Goal: Information Seeking & Learning: Learn about a topic

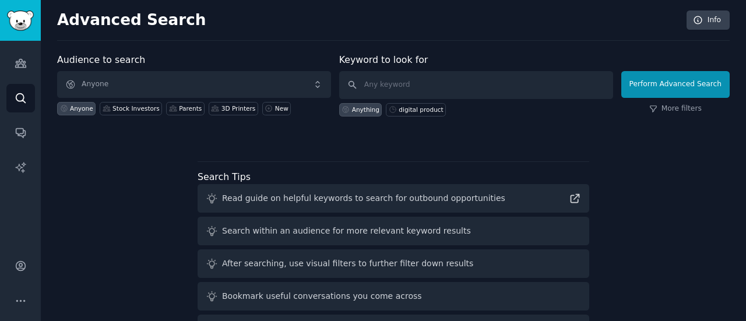
click at [482, 161] on div "Search Tips Read guide on helpful keywords to search for outbound opportunities…" at bounding box center [394, 268] width 392 height 215
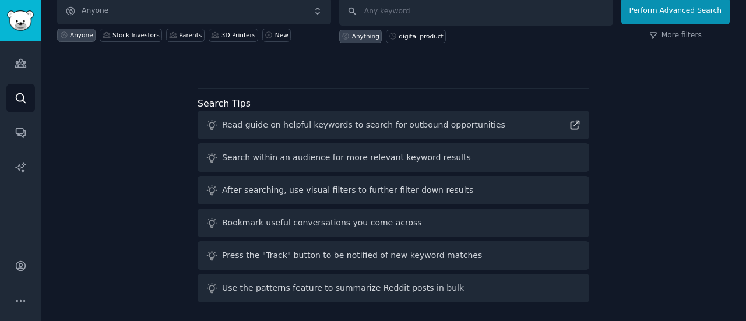
click at [649, 175] on div "Audience to search Anyone Anyone Stock Investors Parents 3D Printers New Keywor…" at bounding box center [393, 144] width 673 height 328
click at [31, 30] on img "Sidebar" at bounding box center [20, 20] width 27 height 20
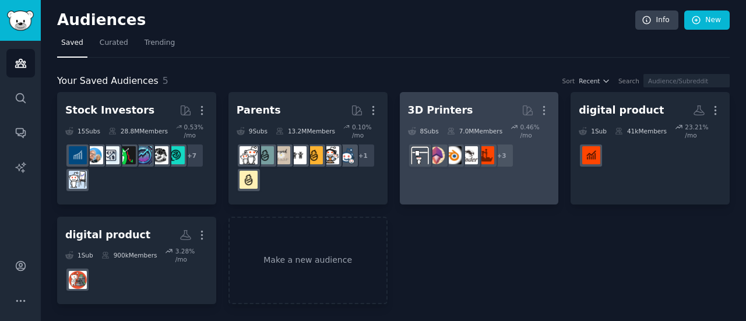
click at [471, 187] on link "3D Printers More 8 Sub s 7.0M Members 0.46 % /mo r/3Dprinting + 3" at bounding box center [479, 148] width 159 height 112
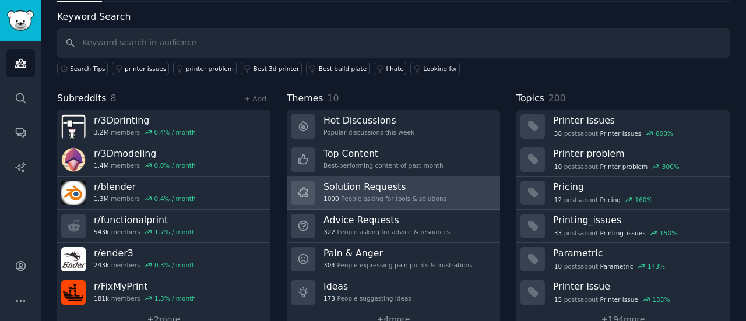
scroll to position [78, 0]
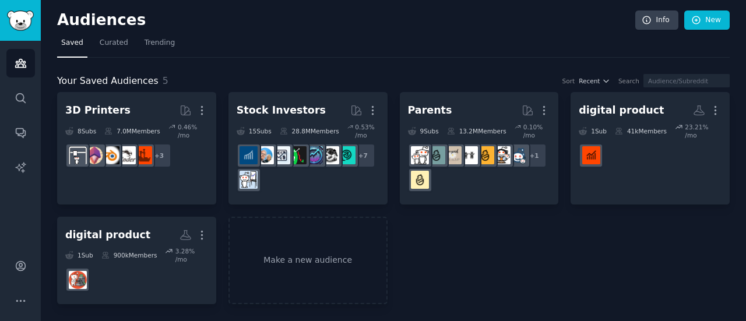
drag, startPoint x: 23, startPoint y: 1, endPoint x: 214, endPoint y: 21, distance: 192.8
click at [214, 21] on h2 "Audiences" at bounding box center [346, 20] width 578 height 19
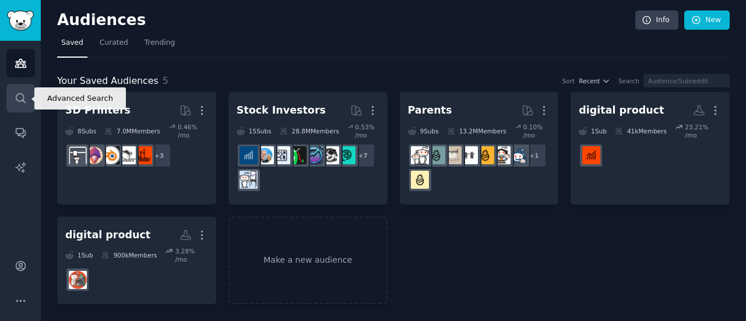
click at [17, 95] on icon "Sidebar" at bounding box center [20, 97] width 9 height 9
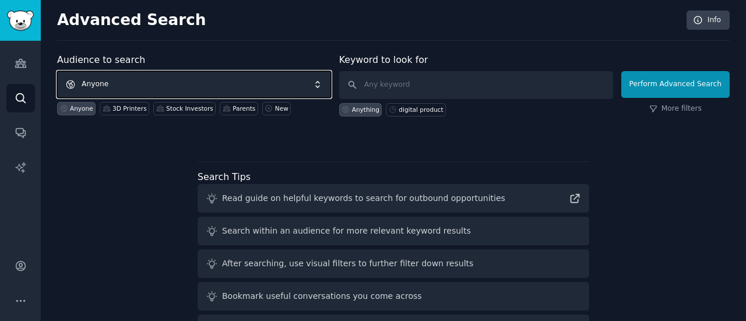
click at [202, 78] on span "Anyone" at bounding box center [194, 84] width 274 height 27
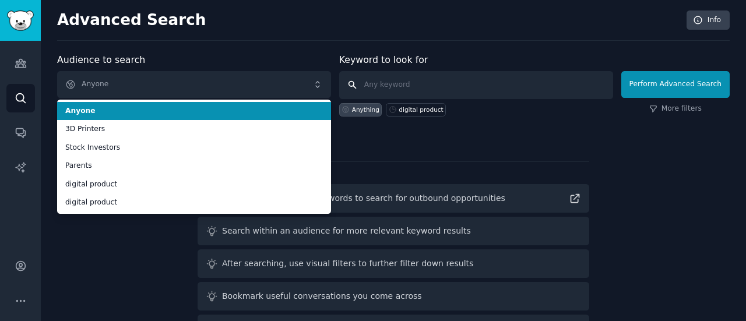
click at [423, 81] on input "text" at bounding box center [476, 85] width 274 height 28
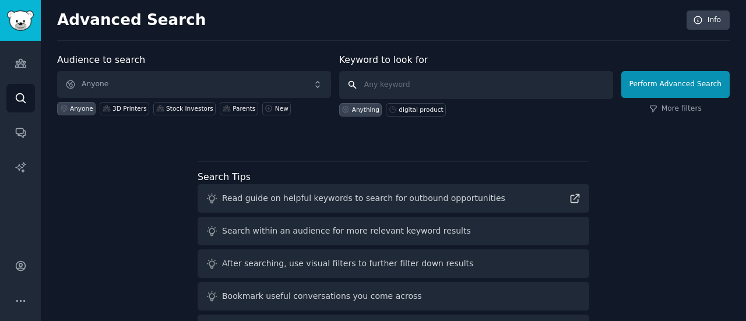
type input "S"
type input "D"
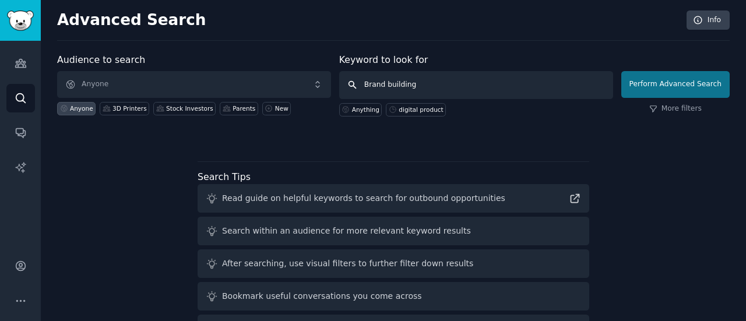
type input "Brand building"
click at [690, 76] on button "Perform Advanced Search" at bounding box center [675, 84] width 108 height 27
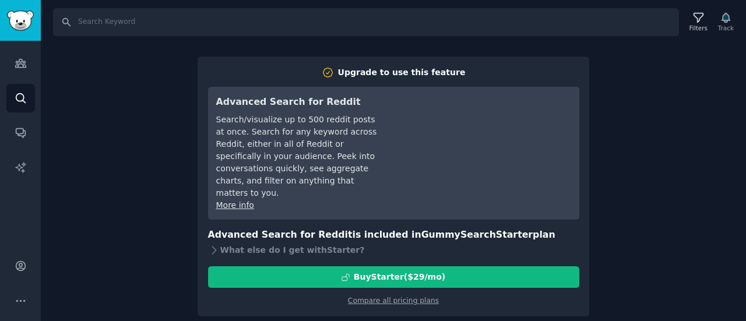
click at [621, 251] on div "Search Filters Track Upgrade to use this feature Advanced Search for Reddit Sea…" at bounding box center [393, 160] width 705 height 321
click at [526, 15] on input "Search" at bounding box center [366, 22] width 626 height 28
click at [19, 65] on icon "Sidebar" at bounding box center [20, 63] width 10 height 8
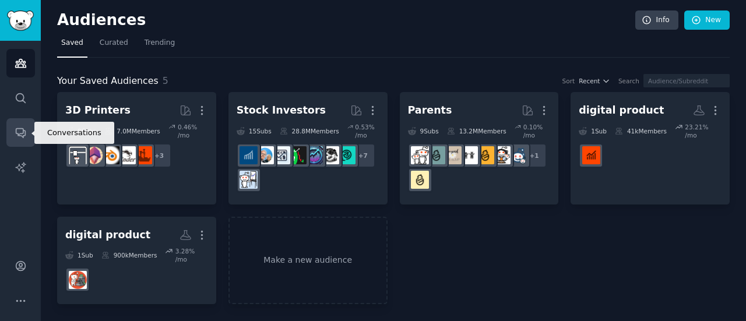
click at [23, 145] on link "Conversations" at bounding box center [20, 132] width 29 height 29
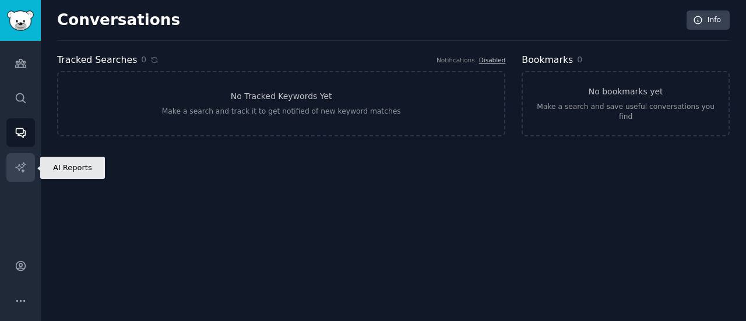
click at [16, 179] on link "AI Reports" at bounding box center [20, 167] width 29 height 29
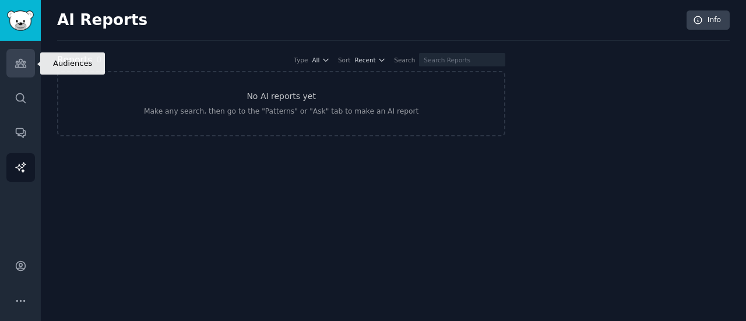
click at [27, 76] on link "Audiences" at bounding box center [20, 63] width 29 height 29
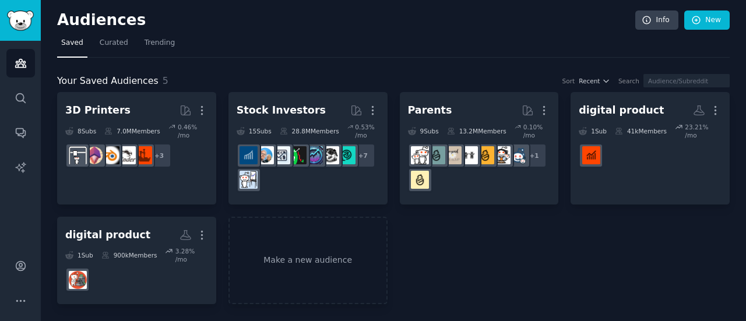
click at [244, 30] on div "Audiences Info New" at bounding box center [393, 22] width 673 height 24
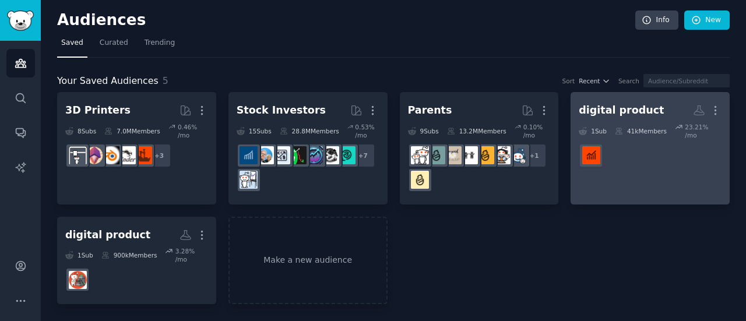
click at [634, 140] on dd at bounding box center [650, 155] width 143 height 33
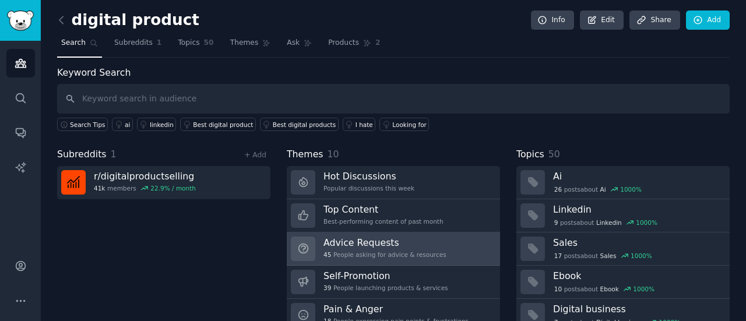
scroll to position [78, 0]
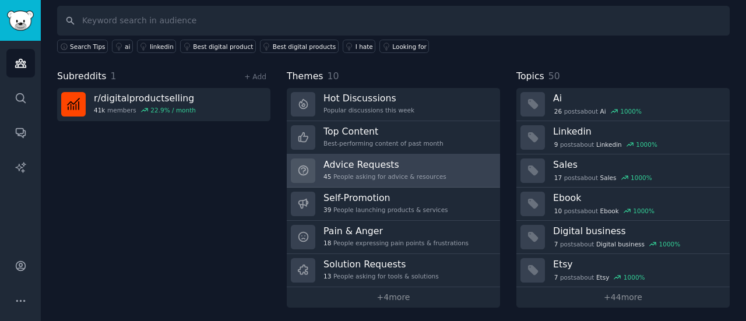
click at [459, 247] on link "Pain & Anger 18 People expressing pain points & frustrations" at bounding box center [393, 237] width 213 height 33
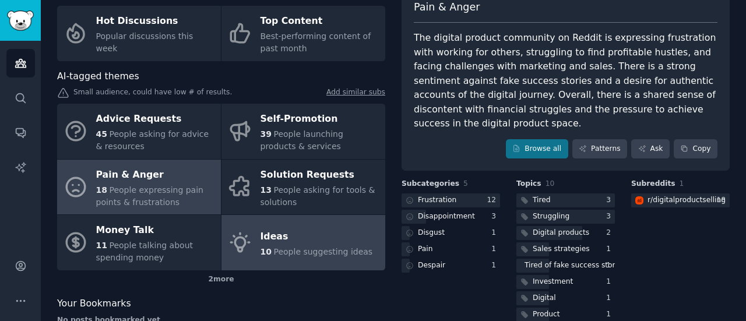
click at [332, 235] on div "Ideas" at bounding box center [317, 236] width 112 height 19
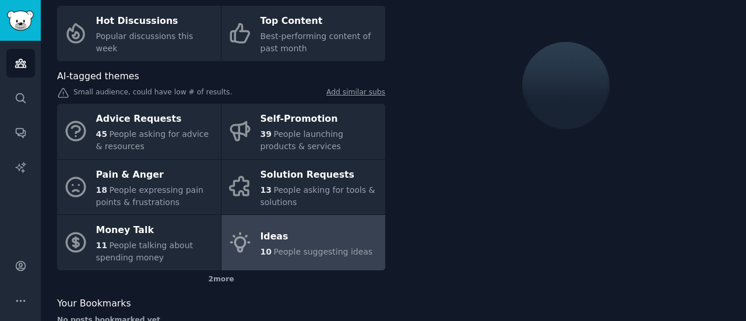
click at [332, 235] on div "Ideas" at bounding box center [317, 236] width 112 height 19
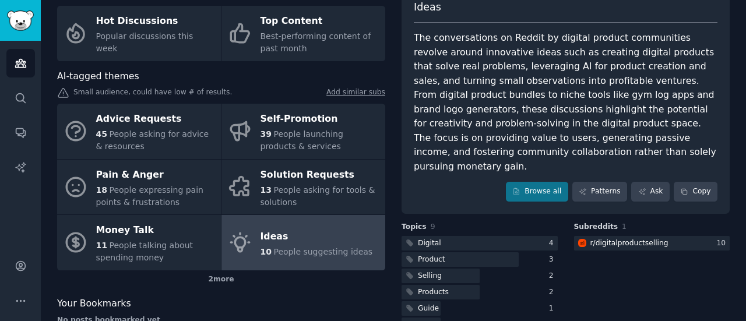
click at [557, 57] on div "The conversations on Reddit by digital product communities revolve around innov…" at bounding box center [566, 102] width 304 height 143
click at [521, 75] on div "The conversations on Reddit by digital product communities revolve around innov…" at bounding box center [566, 102] width 304 height 143
click at [547, 46] on div "The conversations on Reddit by digital product communities revolve around innov…" at bounding box center [566, 102] width 304 height 143
click at [507, 102] on div "The conversations on Reddit by digital product communities revolve around innov…" at bounding box center [566, 102] width 304 height 143
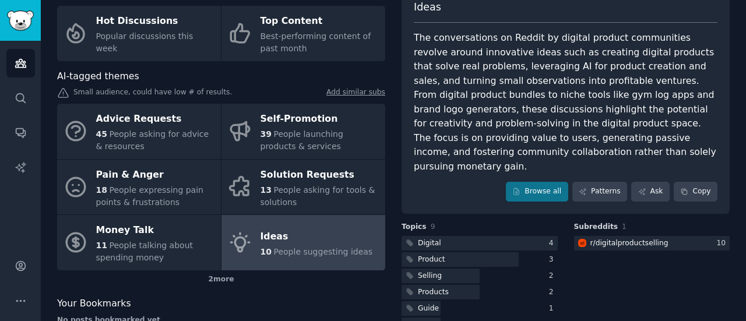
click at [569, 79] on div "The conversations on Reddit by digital product communities revolve around innov…" at bounding box center [566, 102] width 304 height 143
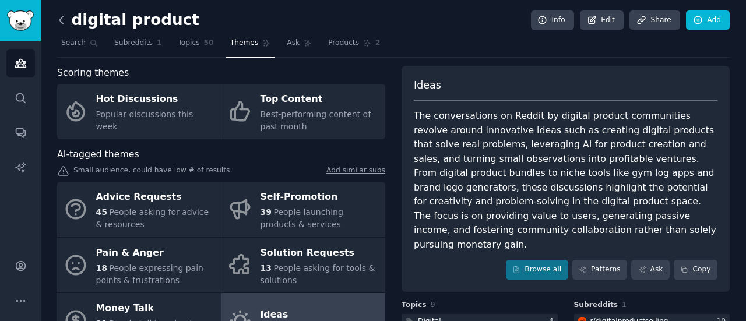
click at [61, 21] on icon at bounding box center [60, 19] width 3 height 7
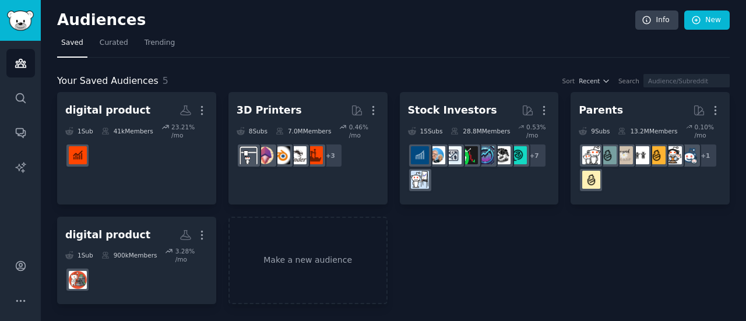
click at [15, 26] on img "Sidebar" at bounding box center [20, 20] width 27 height 20
